Goal: Ask a question

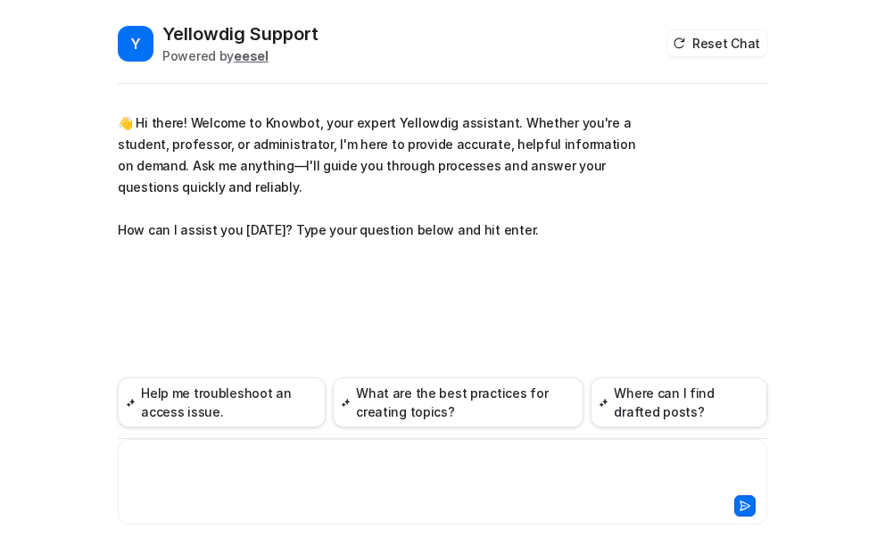
click at [172, 470] on div at bounding box center [442, 471] width 641 height 41
paste div
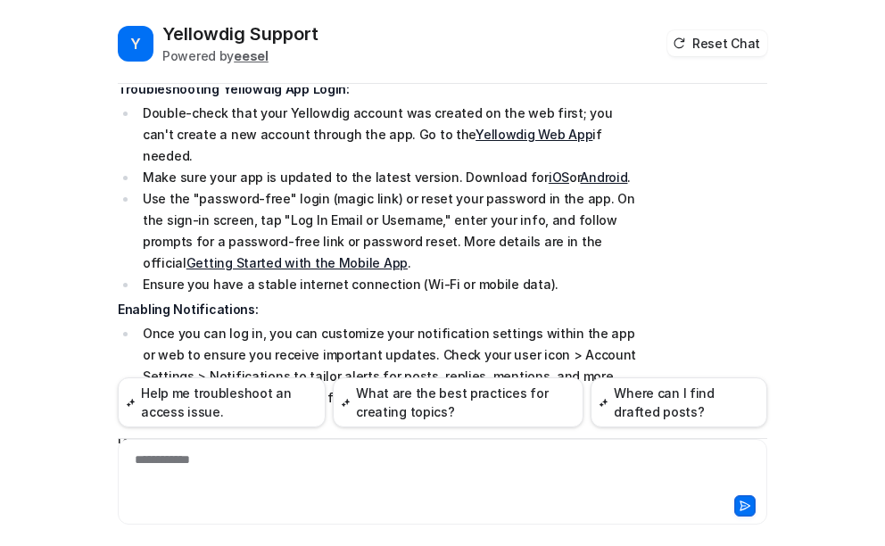
scroll to position [252, 0]
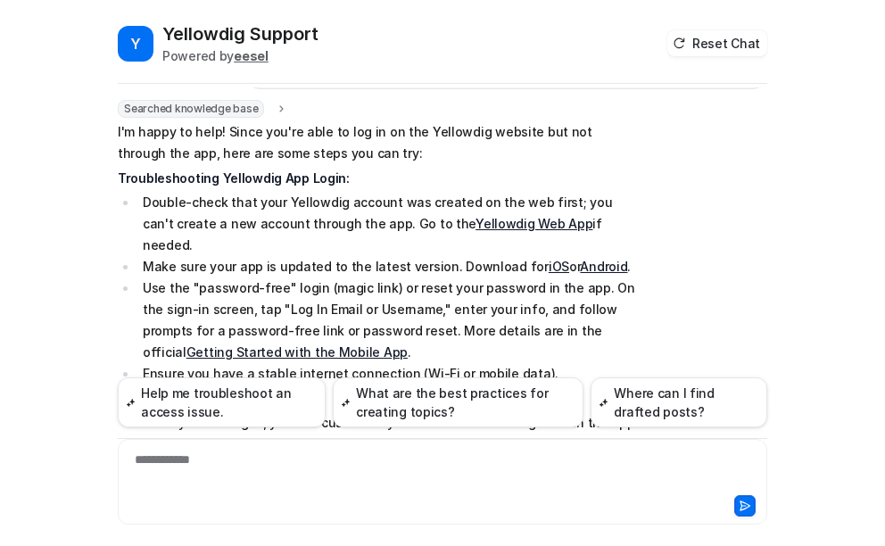
click at [408, 344] on link "Getting Started with the Mobile App" at bounding box center [297, 351] width 221 height 15
